Goal: Task Accomplishment & Management: Manage account settings

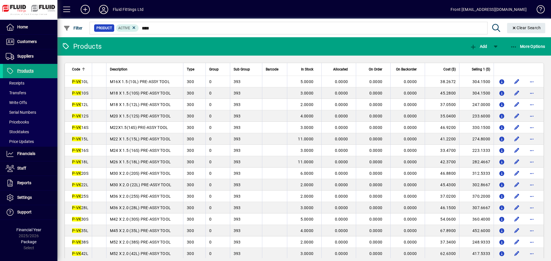
type input "****"
click at [105, 11] on icon at bounding box center [103, 9] width 11 height 9
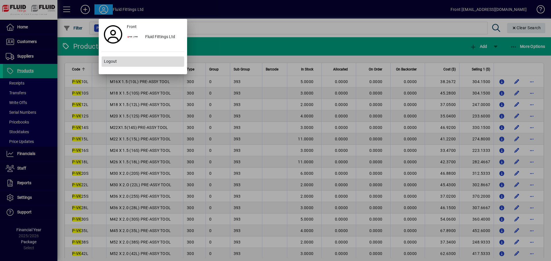
click at [113, 62] on span "Logout" at bounding box center [110, 62] width 13 height 6
